Goal: Transaction & Acquisition: Subscribe to service/newsletter

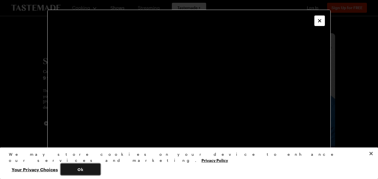
click at [100, 169] on button "Ok" at bounding box center [81, 170] width 40 height 12
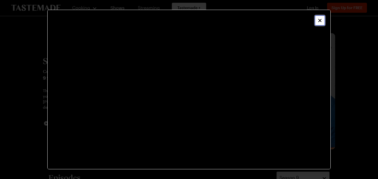
click at [317, 21] on icon "Close" at bounding box center [320, 21] width 6 height 6
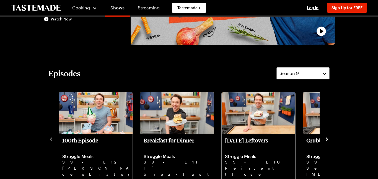
scroll to position [146, 0]
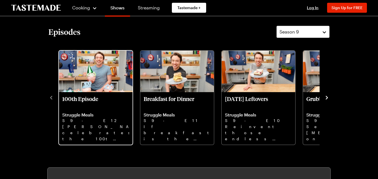
click at [76, 105] on p "100th Episode" at bounding box center [95, 101] width 67 height 13
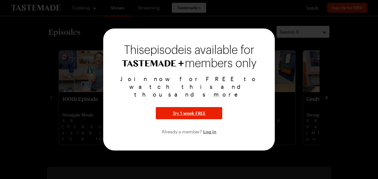
click at [205, 128] on span "Log in" at bounding box center [209, 131] width 13 height 7
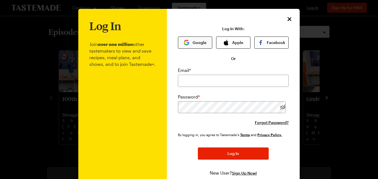
click at [203, 42] on button "Google" at bounding box center [195, 43] width 34 height 12
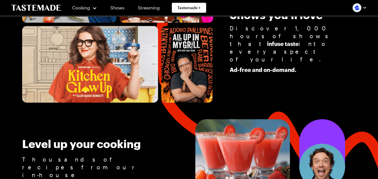
scroll to position [296, 0]
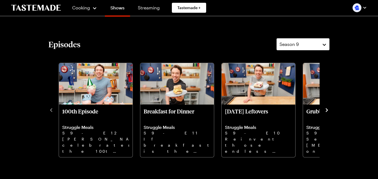
scroll to position [128, 0]
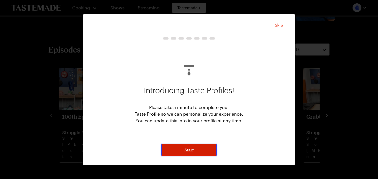
click at [198, 152] on button "Start" at bounding box center [188, 150] width 55 height 12
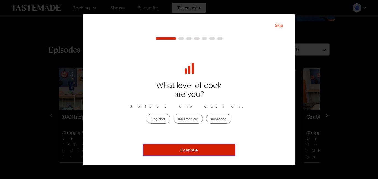
click at [198, 152] on button "Continue" at bounding box center [189, 150] width 93 height 12
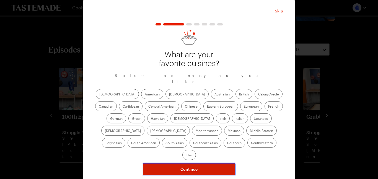
click at [221, 163] on button "Continue" at bounding box center [189, 169] width 93 height 12
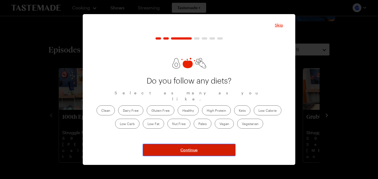
click at [210, 155] on button "Continue" at bounding box center [189, 150] width 93 height 12
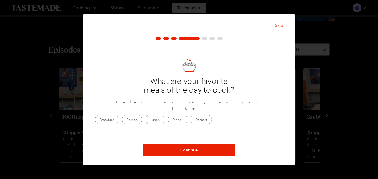
click at [187, 115] on label "Dinner" at bounding box center [178, 120] width 20 height 10
click at [172, 120] on input "Dinner" at bounding box center [172, 120] width 0 height 0
click at [180, 116] on div "Breakfast Brunch Lunch Dinner Dessert" at bounding box center [189, 120] width 188 height 10
click at [164, 117] on label "Lunch" at bounding box center [155, 120] width 19 height 10
click at [150, 120] on input "Lunch" at bounding box center [150, 120] width 0 height 0
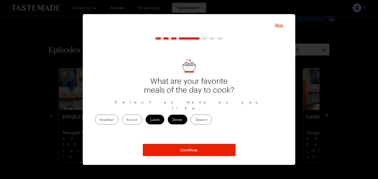
click at [212, 115] on label "Dessert" at bounding box center [201, 120] width 21 height 10
click at [195, 120] on input "Dessert" at bounding box center [195, 120] width 0 height 0
click at [142, 115] on label "Brunch" at bounding box center [132, 120] width 20 height 10
click at [126, 120] on input "Brunch" at bounding box center [126, 120] width 0 height 0
click at [118, 115] on label "Breakfast" at bounding box center [107, 120] width 24 height 10
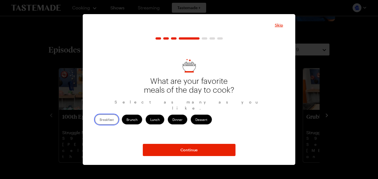
click at [100, 120] on input "Breakfast" at bounding box center [100, 120] width 0 height 0
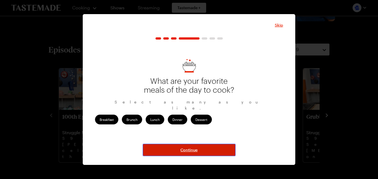
click at [160, 150] on button "Continue" at bounding box center [189, 150] width 93 height 12
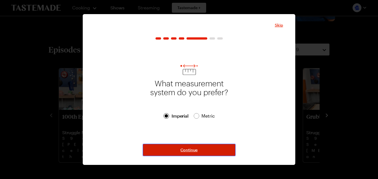
click at [196, 145] on button "Continue" at bounding box center [189, 150] width 93 height 12
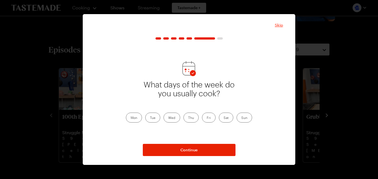
click at [278, 26] on span "Skip" at bounding box center [279, 25] width 8 height 6
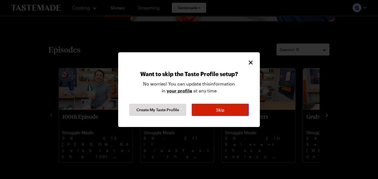
click at [242, 111] on button "Skip" at bounding box center [220, 110] width 57 height 12
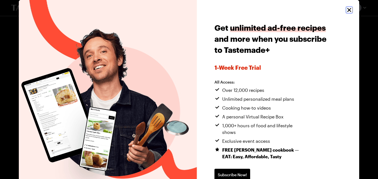
click at [350, 7] on icon "Close" at bounding box center [349, 10] width 7 height 7
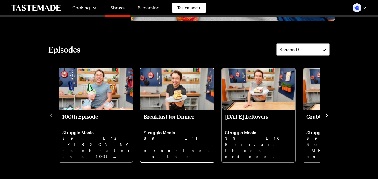
click at [201, 98] on img "Breakfast for Dinner" at bounding box center [177, 89] width 74 height 42
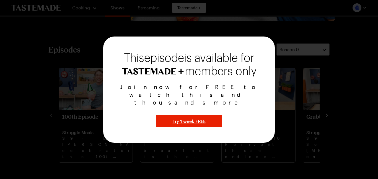
click at [212, 24] on div at bounding box center [189, 89] width 378 height 179
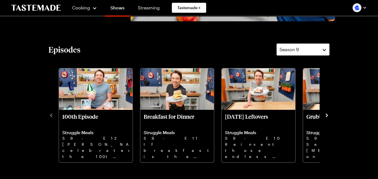
scroll to position [0, 0]
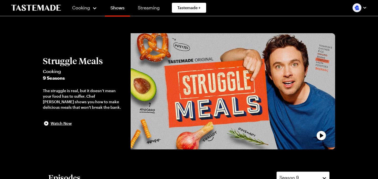
click at [103, 6] on div "Cooking Shows Streaming Tastemade +" at bounding box center [138, 7] width 144 height 15
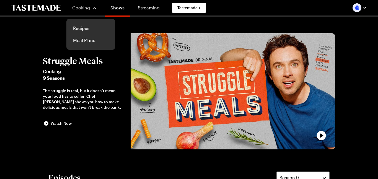
click at [96, 8] on div "Cooking" at bounding box center [84, 7] width 25 height 7
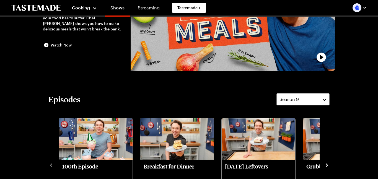
scroll to position [66, 0]
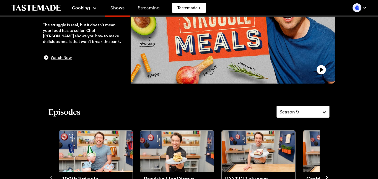
click at [55, 58] on span "Watch Now" at bounding box center [61, 58] width 21 height 6
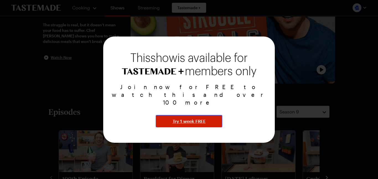
click at [166, 115] on button "Try 1 week FREE" at bounding box center [189, 121] width 66 height 12
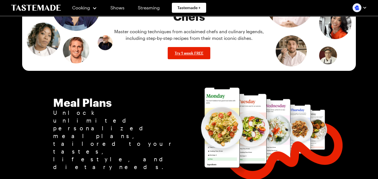
scroll to position [723, 0]
